Goal: Task Accomplishment & Management: Manage account settings

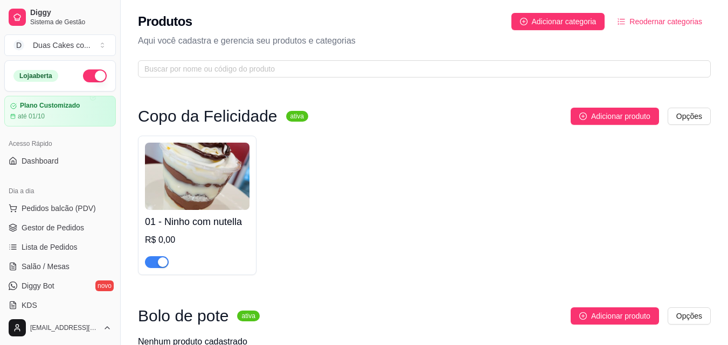
click at [89, 80] on button "button" at bounding box center [95, 76] width 24 height 13
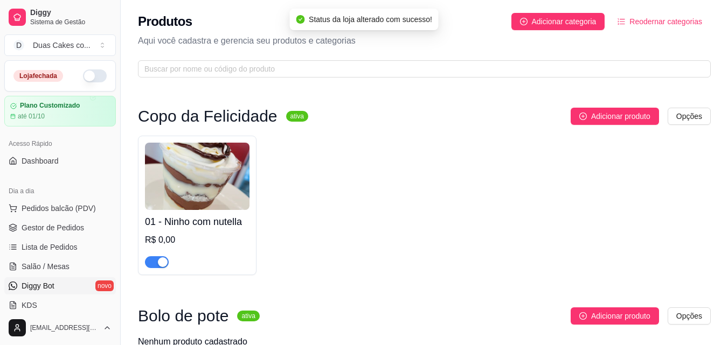
click at [58, 283] on link "Diggy Bot novo" at bounding box center [60, 286] width 112 height 17
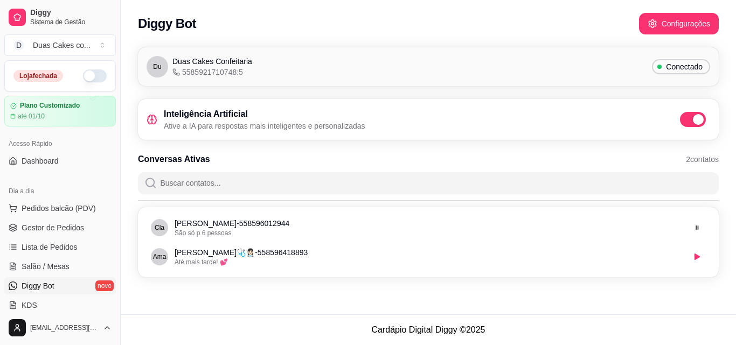
click at [690, 116] on span at bounding box center [693, 119] width 26 height 15
click at [687, 122] on input "checkbox" at bounding box center [683, 125] width 7 height 7
click at [692, 123] on span at bounding box center [688, 119] width 13 height 11
click at [687, 123] on input "checkbox" at bounding box center [683, 125] width 7 height 7
click at [681, 71] on span "Conectado" at bounding box center [684, 66] width 45 height 11
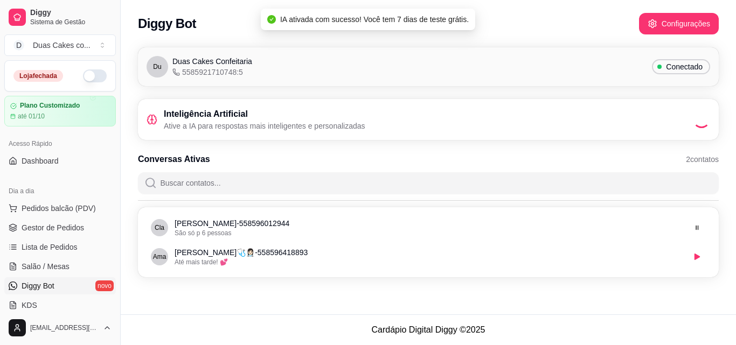
click at [656, 65] on div "Conectado" at bounding box center [681, 66] width 58 height 15
click at [601, 80] on div "Du Duas Cakes Confeitaria 5585921710748:5 Conectado" at bounding box center [428, 66] width 581 height 39
click at [586, 73] on div "Du Duas Cakes Confeitaria 5585921710748:5 Conectado" at bounding box center [429, 67] width 564 height 22
click at [585, 72] on div "Du Duas Cakes Confeitaria 5585921710748:5 Conectado" at bounding box center [429, 67] width 564 height 22
